Goal: Communication & Community: Answer question/provide support

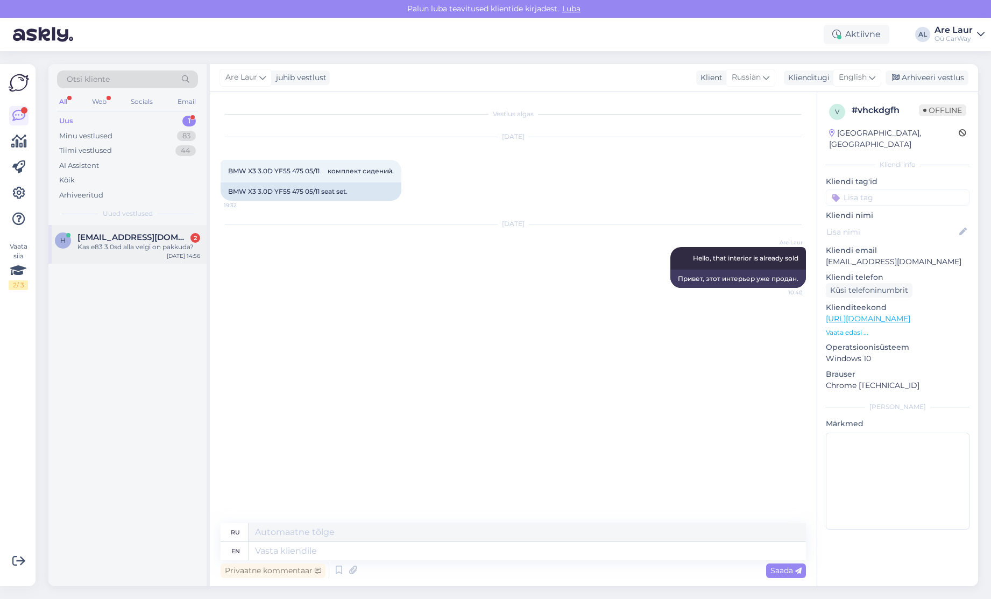
click at [135, 249] on div "Kas e83 3.0sd alla velgi on pakkuda?" at bounding box center [138, 247] width 123 height 10
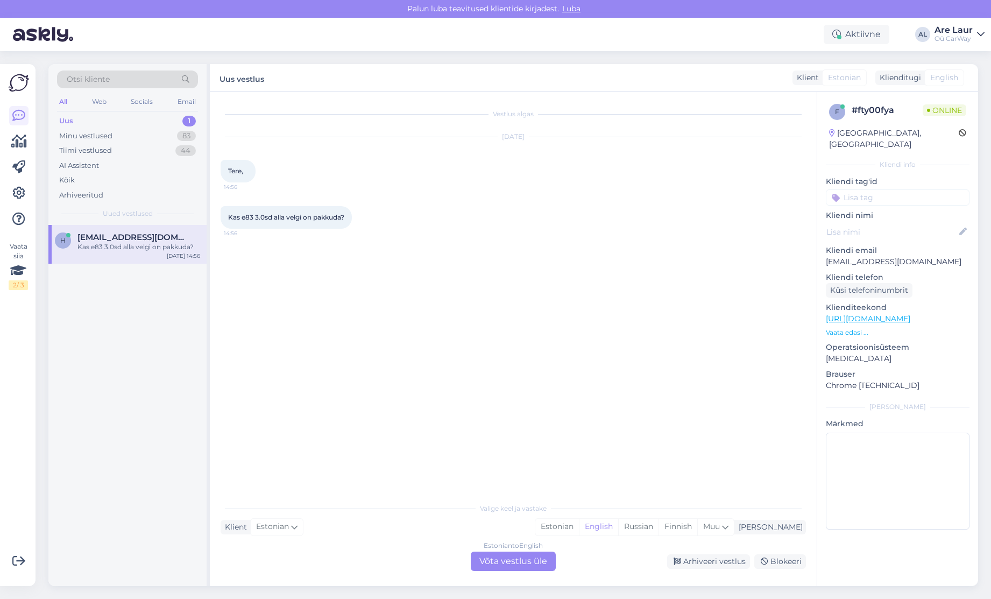
click at [513, 559] on div "Estonian to English Võta vestlus üle" at bounding box center [513, 561] width 85 height 19
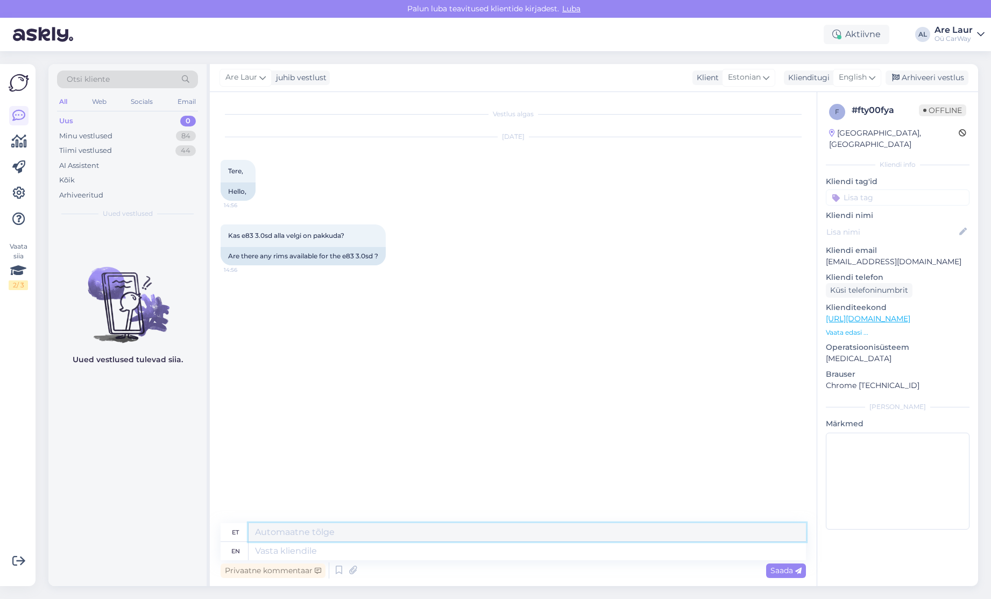
click at [329, 537] on textarea at bounding box center [528, 532] width 558 height 18
click at [859, 77] on span "English" at bounding box center [853, 78] width 28 height 12
type input "est"
click at [821, 121] on link "Estonian" at bounding box center [833, 125] width 118 height 17
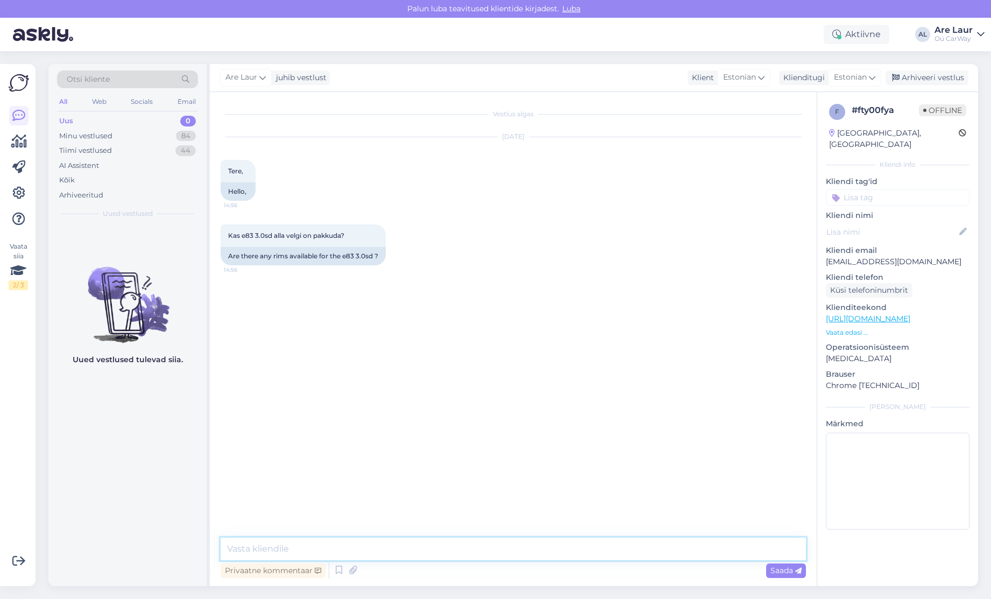
click at [323, 553] on textarea at bounding box center [514, 549] width 586 height 23
paste textarea "[URL][DOMAIN_NAME]"
type textarea "Tere, kõi olemasolevad veljed leiate lingilt : [URL][DOMAIN_NAME]"
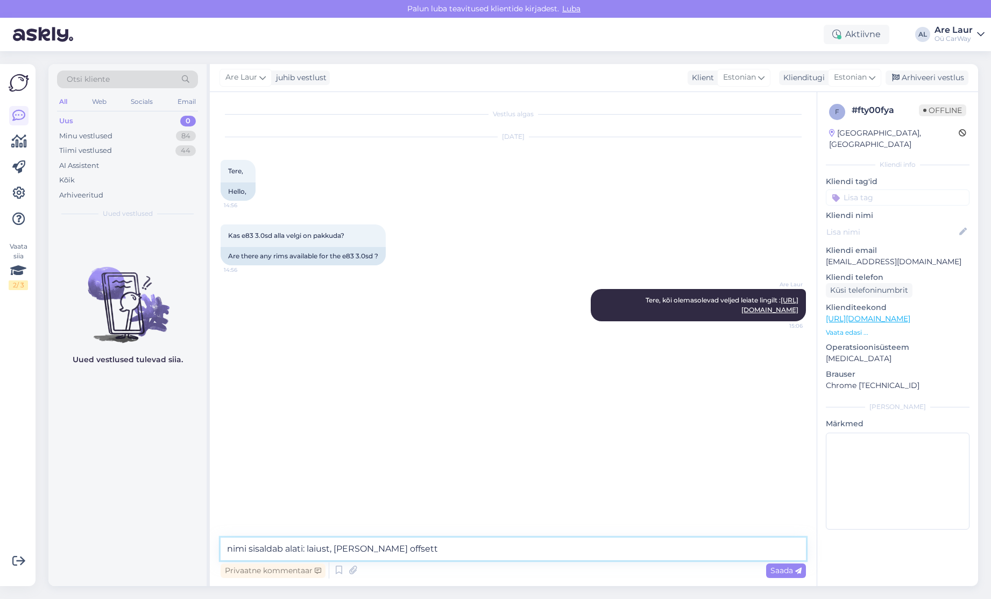
type textarea "nimi sisaldab alati: laiust, [PERSON_NAME] offsetti"
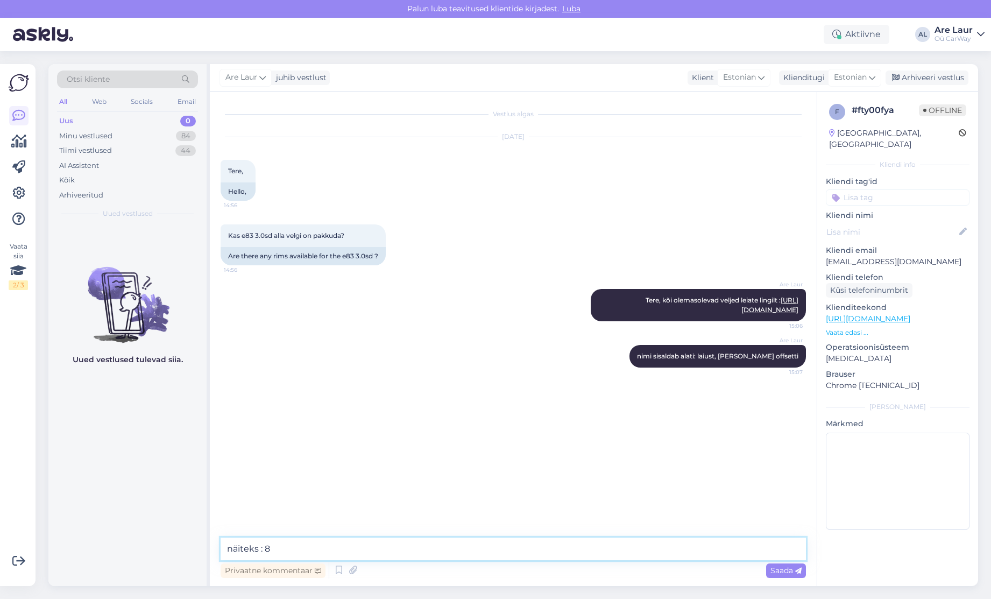
paste textarea "Jx18 ET46"
type textarea "näiteks : 8Jx18 ET46 on originaalmõõt aga sobib ka velg mille ET on 30-48"
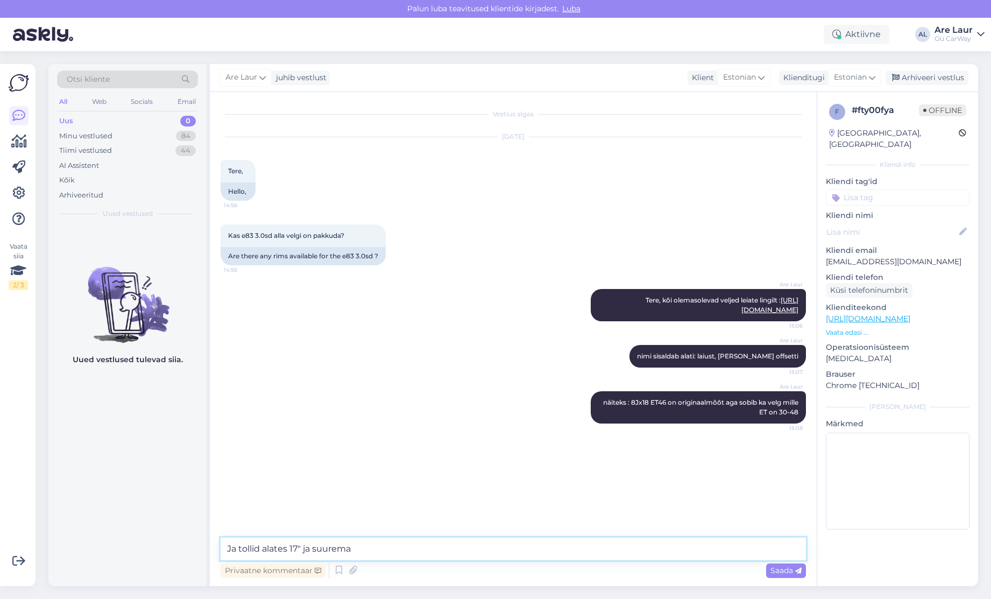
type textarea "Ja tollid alates 17" ja suuremad"
click at [94, 131] on div "Minu vestlused" at bounding box center [85, 136] width 53 height 11
